Goal: Information Seeking & Learning: Learn about a topic

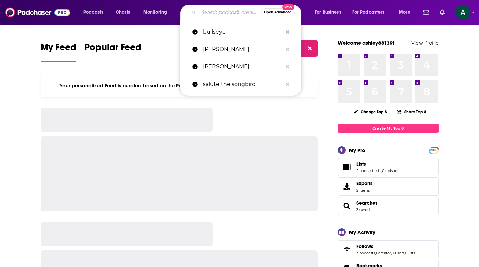
click at [205, 13] on input "Search podcasts, credits, & more..." at bounding box center [230, 12] width 62 height 11
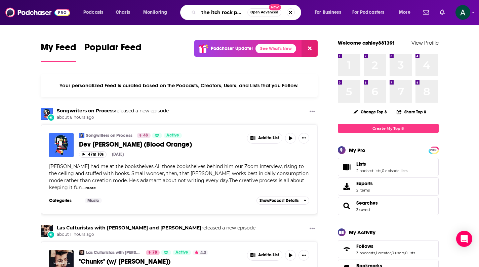
type input "the itch rock podcast"
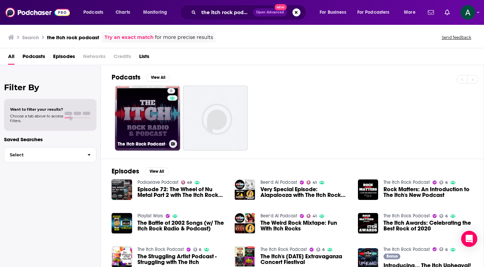
click at [148, 100] on link "6 The Itch Rock Podcast" at bounding box center [147, 118] width 65 height 65
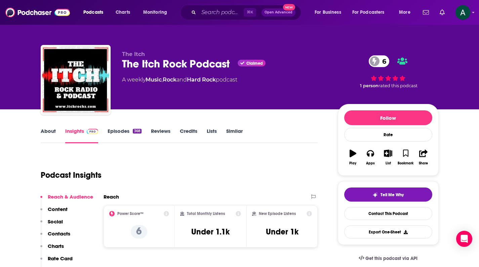
click at [129, 132] on link "Episodes 368" at bounding box center [124, 135] width 34 height 15
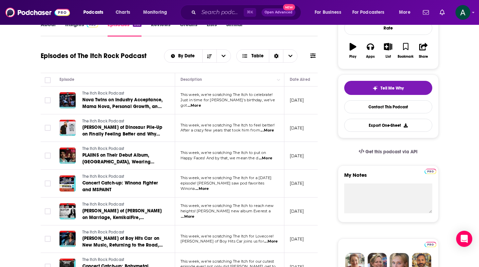
scroll to position [121, 0]
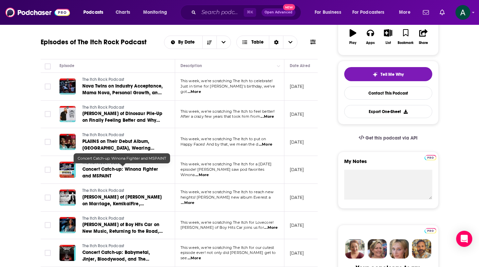
click at [88, 167] on span "Concert Catch-up: Winona Fighter and MSPAINT" at bounding box center [120, 173] width 76 height 12
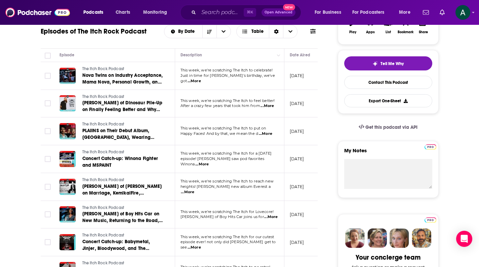
scroll to position [144, 0]
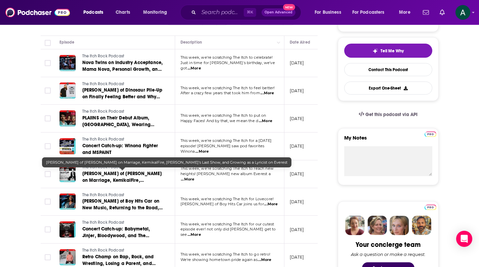
click at [134, 174] on span "[PERSON_NAME] of [PERSON_NAME] on Marriage, KemikalFire, [PERSON_NAME]'s Last S…" at bounding box center [122, 184] width 80 height 26
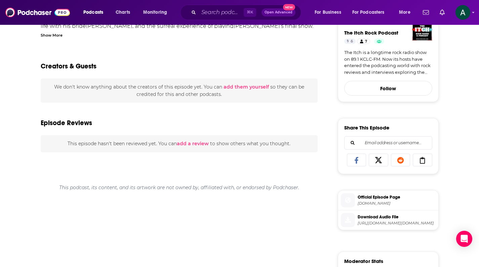
scroll to position [68, 0]
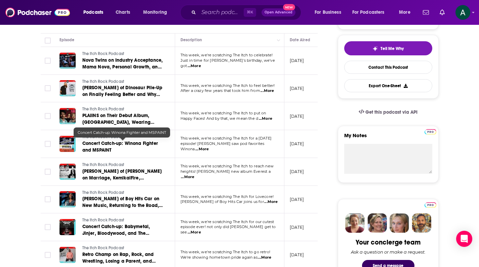
scroll to position [193, 0]
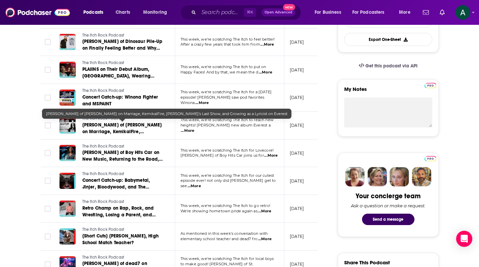
click at [122, 121] on div at bounding box center [123, 119] width 6 height 6
click at [122, 123] on span "[PERSON_NAME] of [PERSON_NAME] on Marriage, KemikalFire, [PERSON_NAME]'s Last S…" at bounding box center [122, 135] width 80 height 26
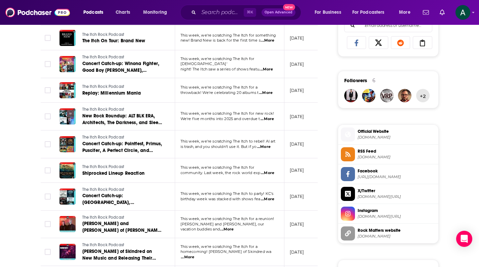
scroll to position [500, 0]
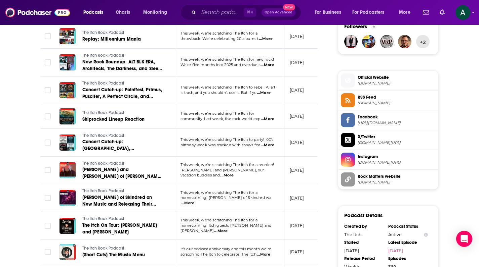
click at [227, 229] on span "...More" at bounding box center [220, 231] width 13 height 5
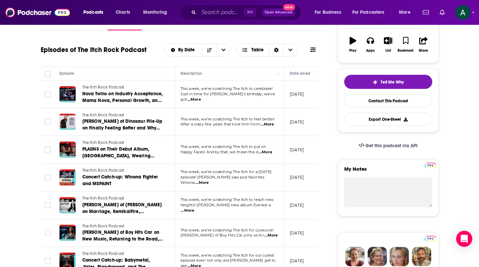
scroll to position [0, 0]
